Goal: Information Seeking & Learning: Learn about a topic

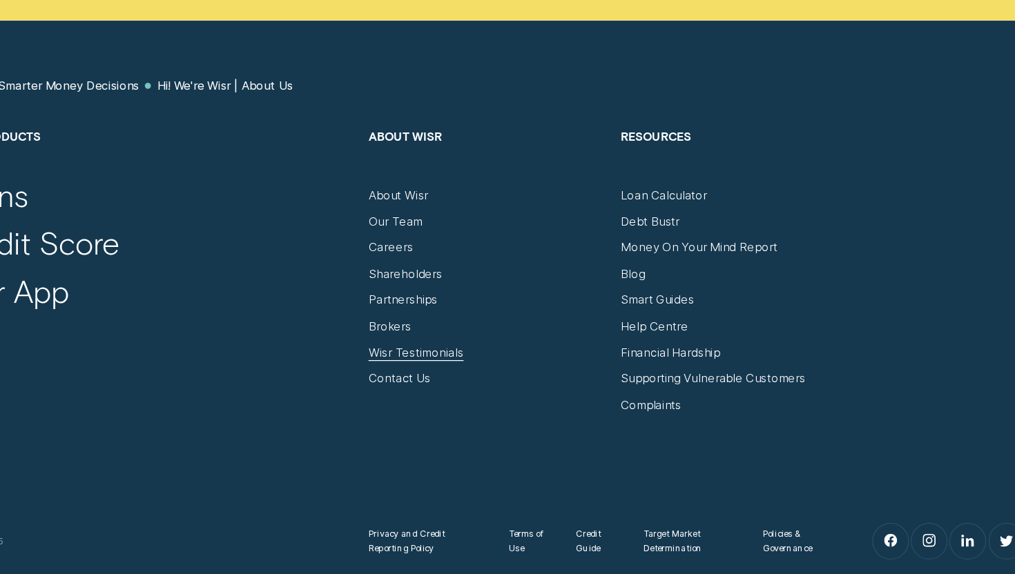
scroll to position [7182, 0]
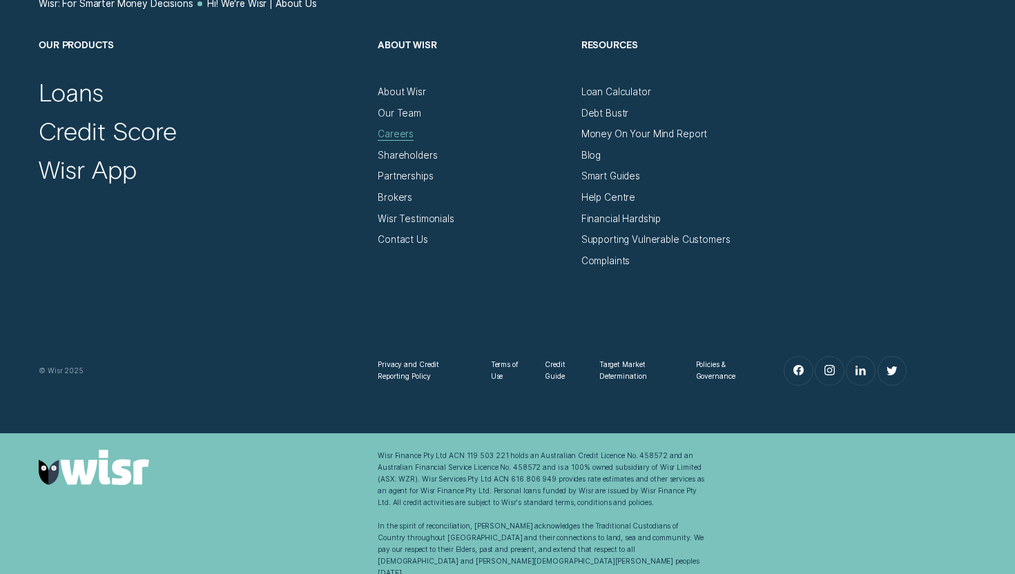
click at [393, 133] on div "Careers" at bounding box center [396, 134] width 36 height 12
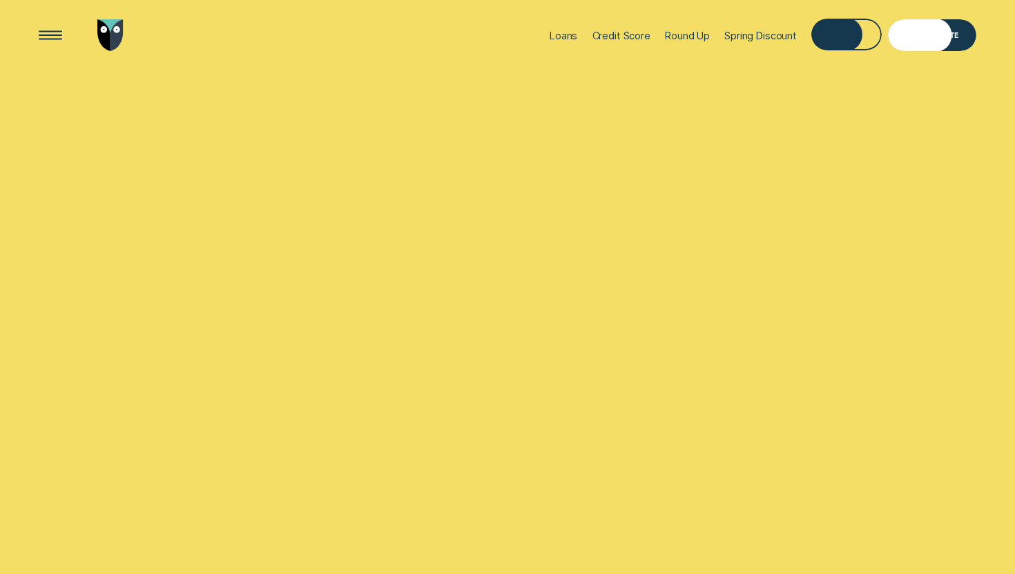
scroll to position [6164, 0]
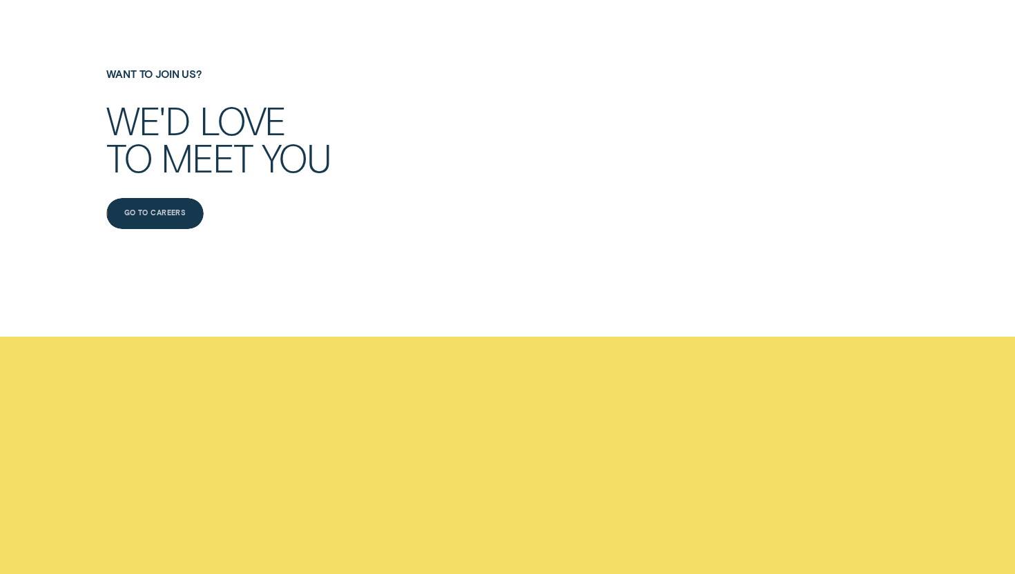
click at [152, 215] on div "Go to Careers" at bounding box center [154, 215] width 61 height 6
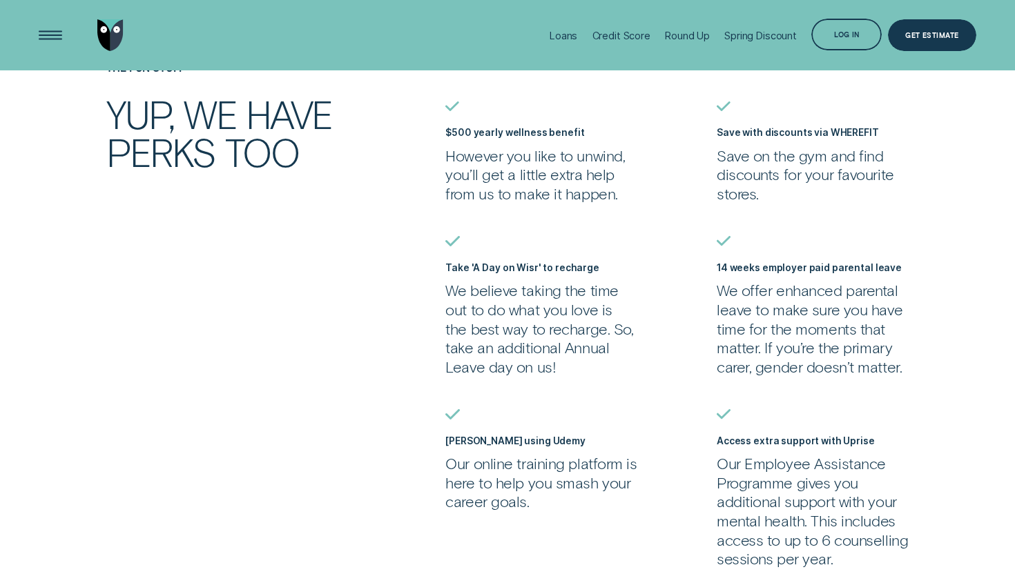
scroll to position [1012, 0]
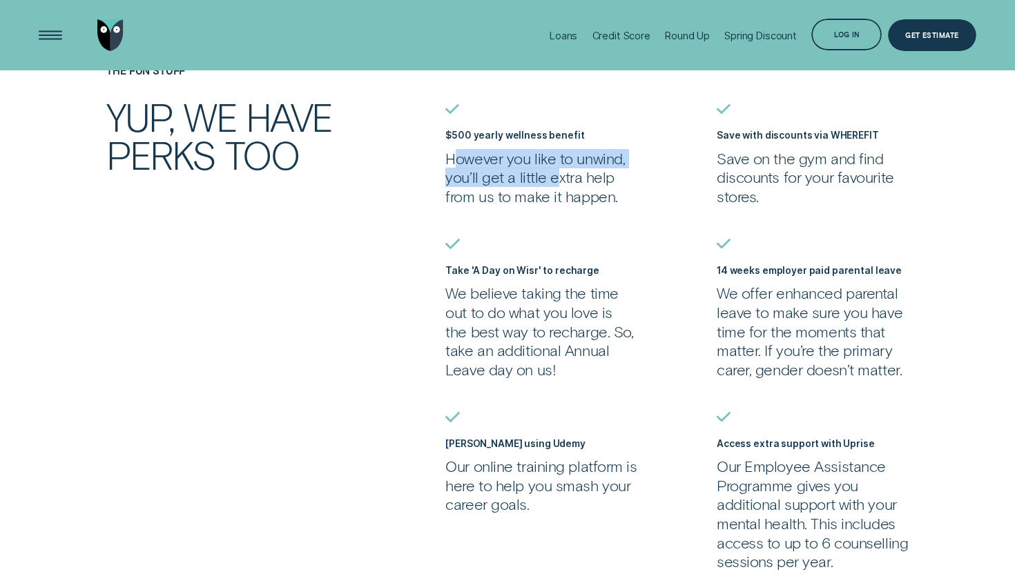
drag, startPoint x: 452, startPoint y: 164, endPoint x: 554, endPoint y: 187, distance: 104.7
click at [554, 187] on p "However you like to unwind, you’ll get a little extra help from us to make it h…" at bounding box center [541, 177] width 192 height 57
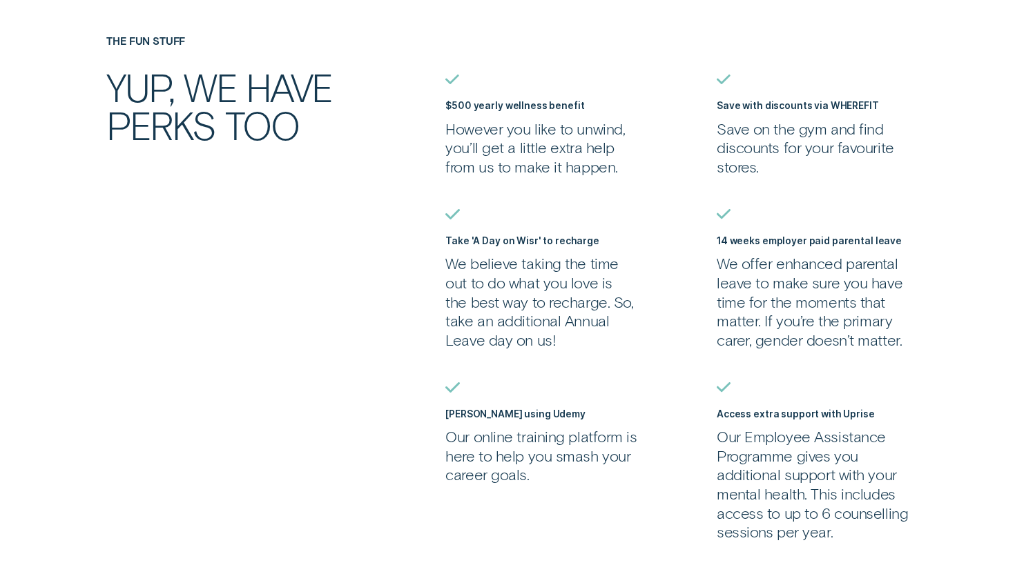
scroll to position [1042, 0]
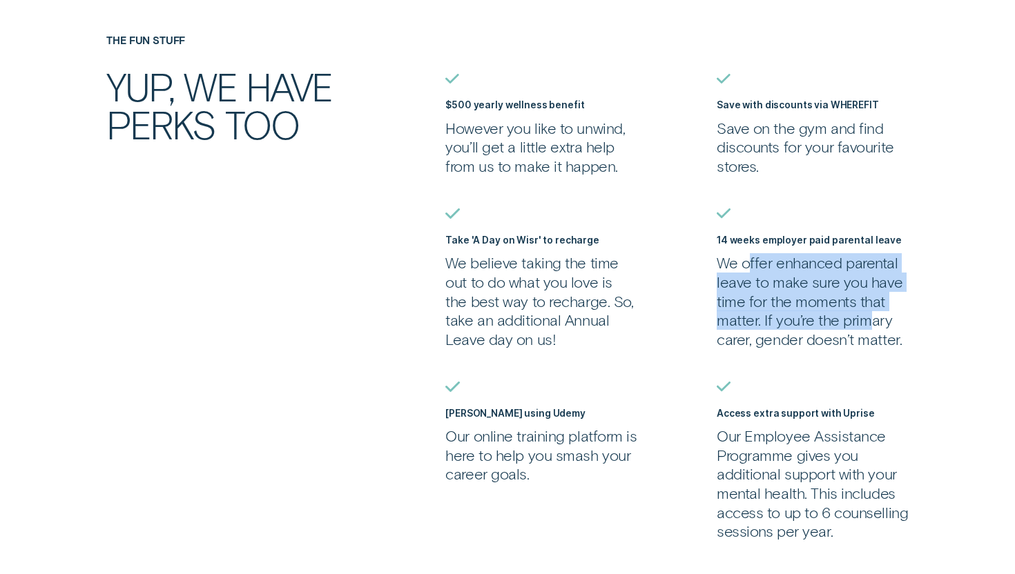
drag, startPoint x: 752, startPoint y: 267, endPoint x: 870, endPoint y: 329, distance: 133.7
click at [870, 329] on p "We offer enhanced parental leave to make sure you have time for the moments tha…" at bounding box center [812, 300] width 192 height 95
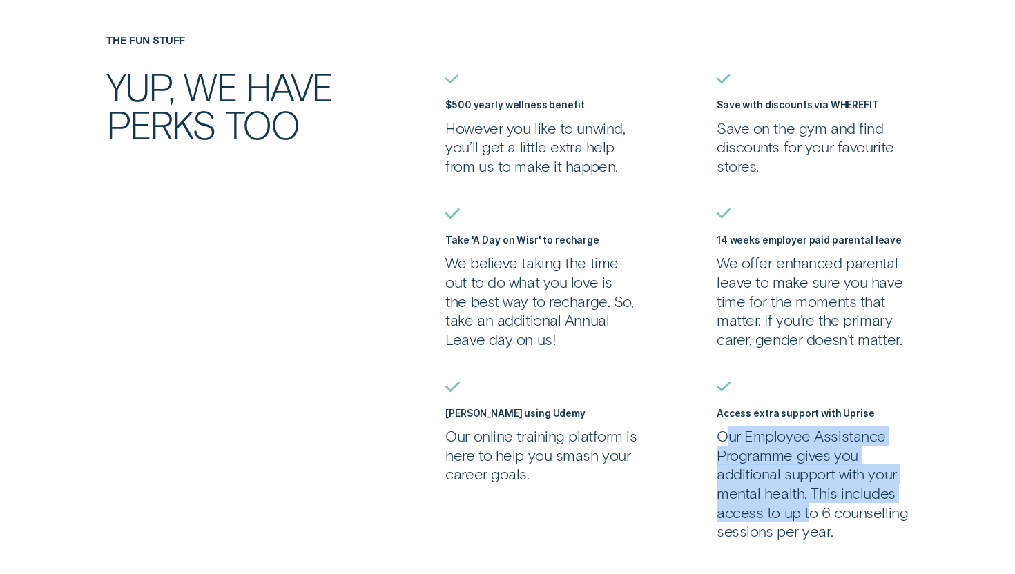
drag, startPoint x: 727, startPoint y: 449, endPoint x: 806, endPoint y: 517, distance: 104.3
click at [806, 517] on p "Our Employee Assistance Programme gives you additional support with your mental…" at bounding box center [812, 484] width 192 height 115
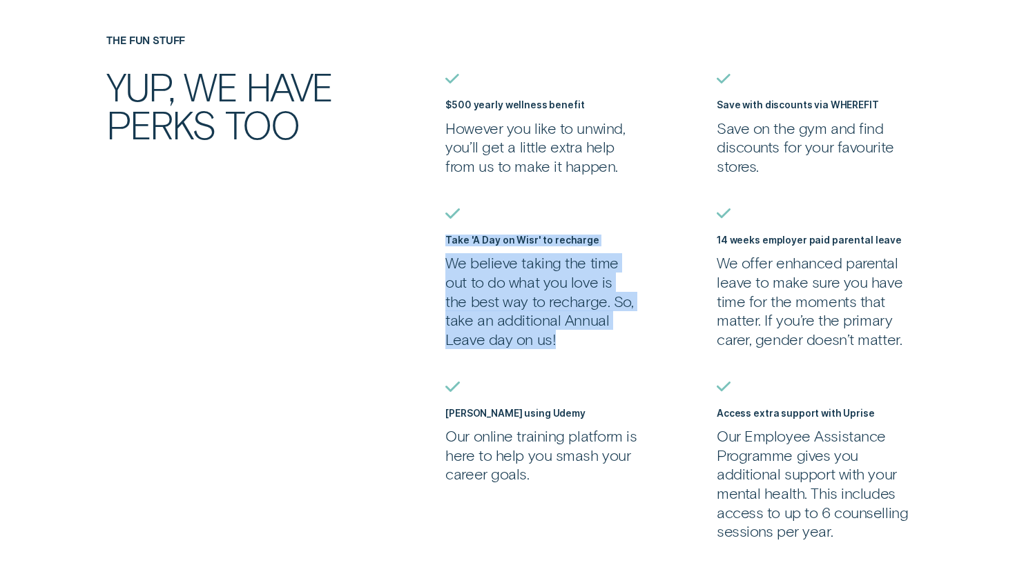
drag, startPoint x: 424, startPoint y: 244, endPoint x: 578, endPoint y: 343, distance: 182.8
click at [578, 343] on div "The Fun Stuff YUP, WE HAVE PERKS TOO $500 yearly wellness benefit However you l…" at bounding box center [507, 356] width 949 height 642
click at [578, 343] on p "We believe taking the time out to do what you love is the best way to recharge.…" at bounding box center [541, 300] width 192 height 95
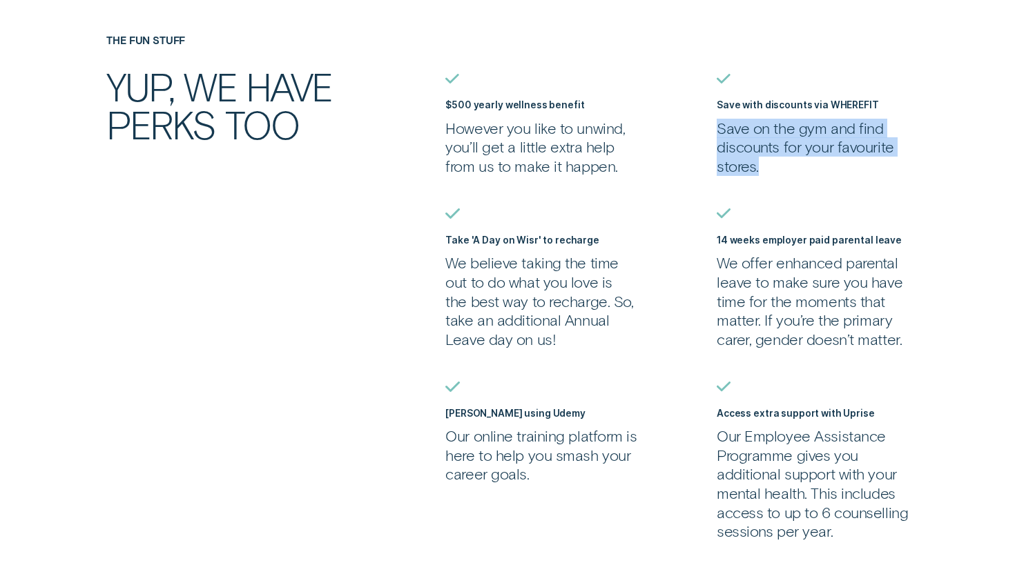
drag, startPoint x: 719, startPoint y: 128, endPoint x: 789, endPoint y: 172, distance: 82.7
click at [789, 172] on p "Save on the gym and find discounts for your favourite stores." at bounding box center [812, 147] width 192 height 57
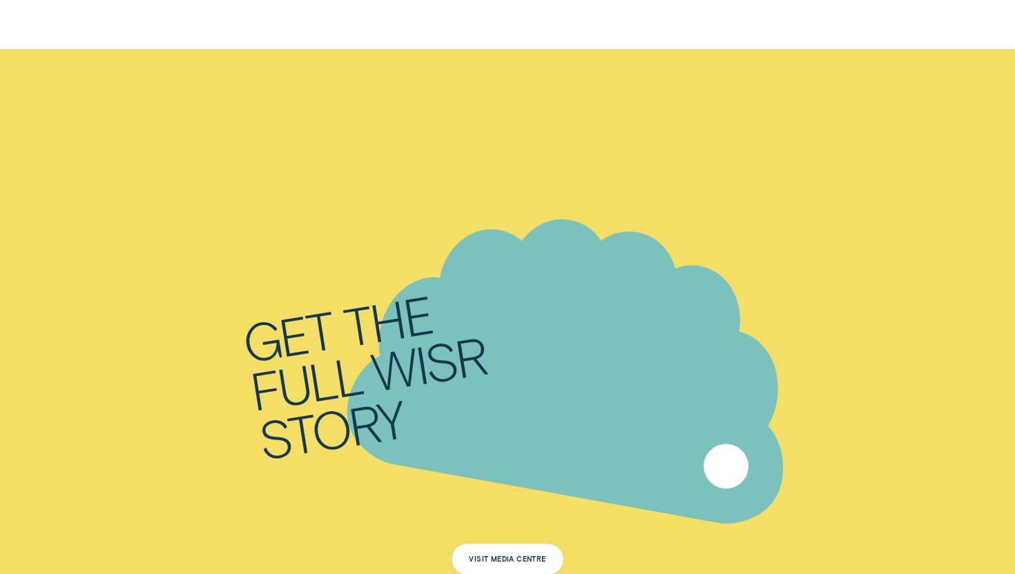
click at [351, 359] on div "full" at bounding box center [305, 383] width 117 height 66
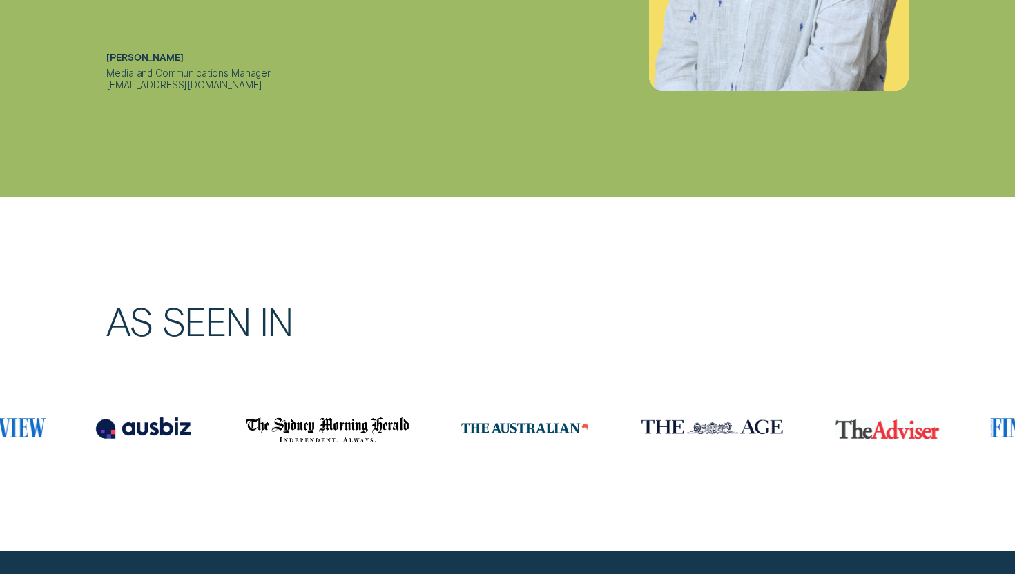
scroll to position [7330, 0]
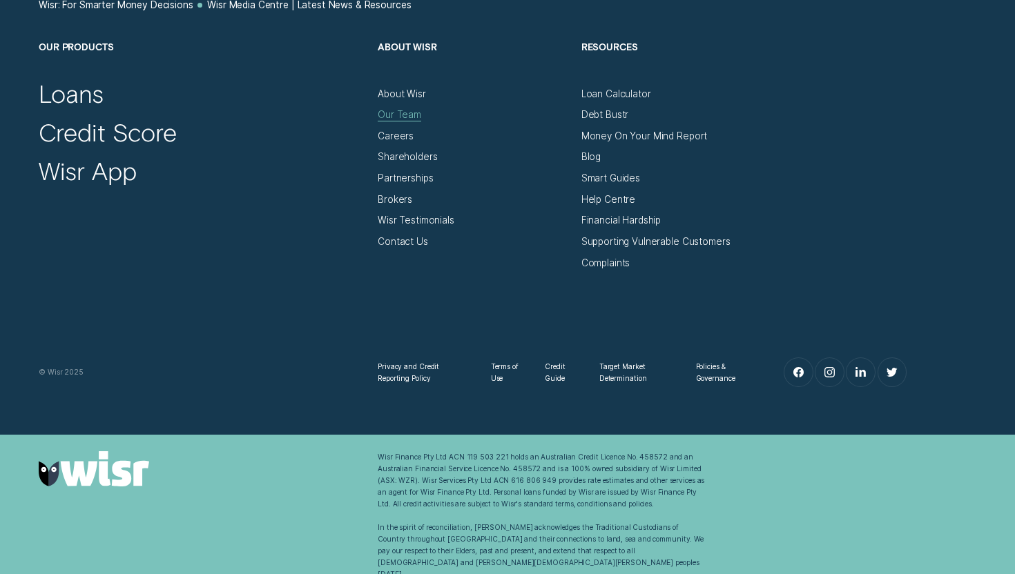
click at [413, 115] on div "Our Team" at bounding box center [399, 115] width 43 height 12
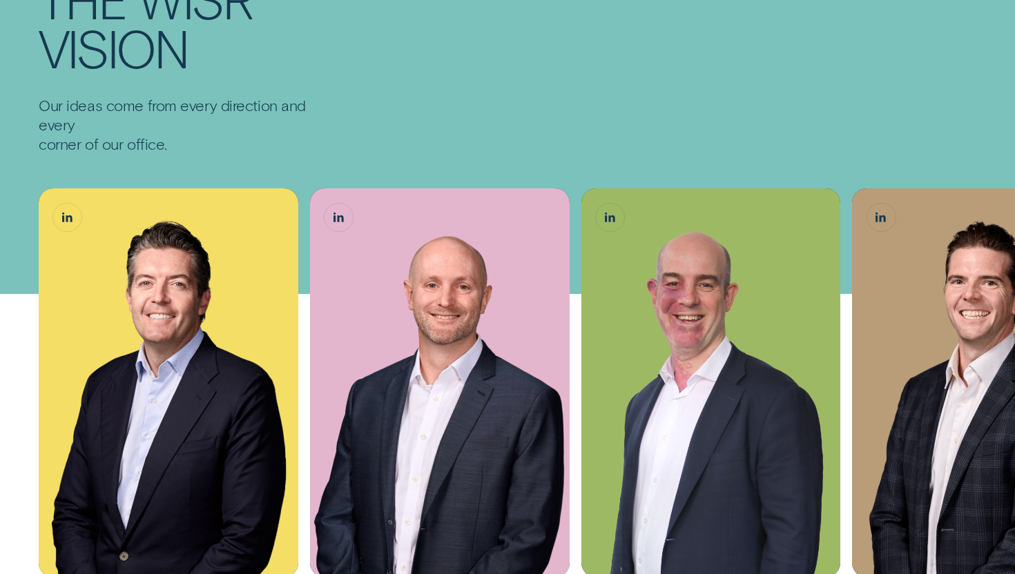
scroll to position [190, 0]
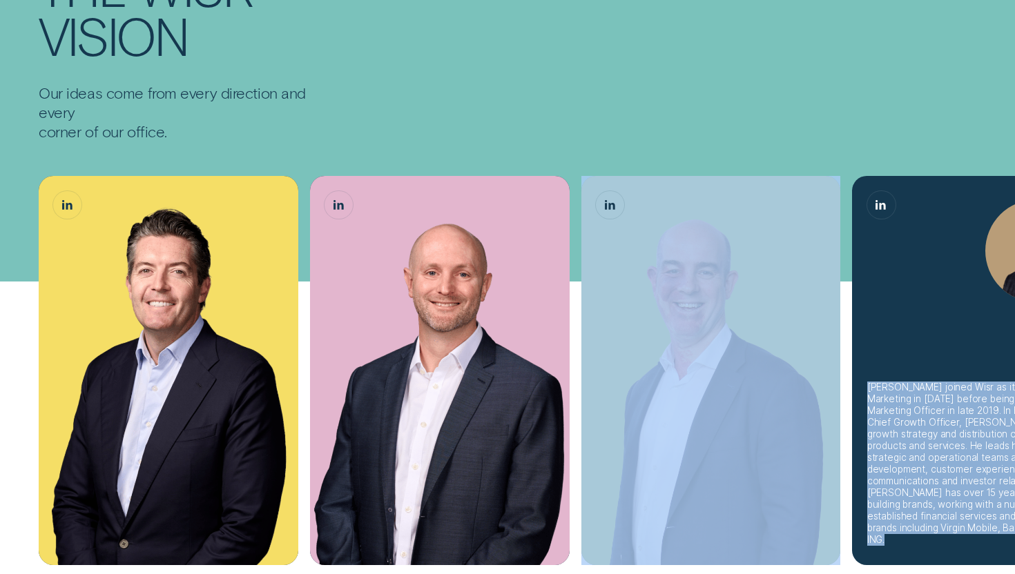
drag, startPoint x: 814, startPoint y: 227, endPoint x: 992, endPoint y: 237, distance: 178.4
click at [982, 237] on ul "[PERSON_NAME] joined Wisr as its Chief Financial Officer in [DATE] before being…" at bounding box center [507, 395] width 949 height 438
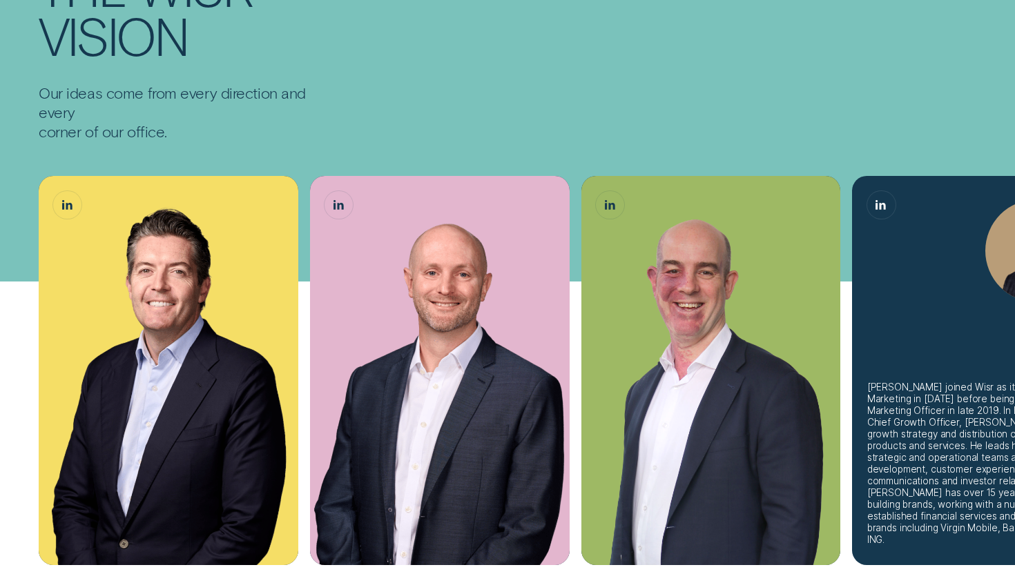
click at [902, 345] on div "[PERSON_NAME] joined Wisr as its Head of Marketing in [DATE] before being eleva…" at bounding box center [982, 370] width 260 height 389
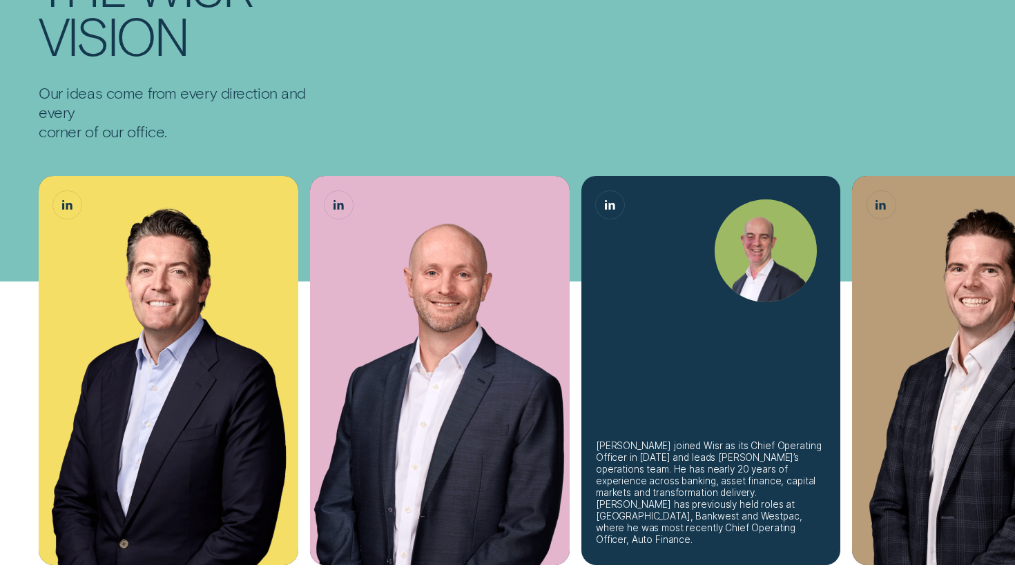
click at [755, 302] on img "Sam Harding, Chief Operating Officer" at bounding box center [765, 250] width 103 height 103
click at [613, 200] on icon "Sam Harding, Chief Operating Officer LinkedIn button" at bounding box center [610, 205] width 10 height 10
